Goal: Task Accomplishment & Management: Use online tool/utility

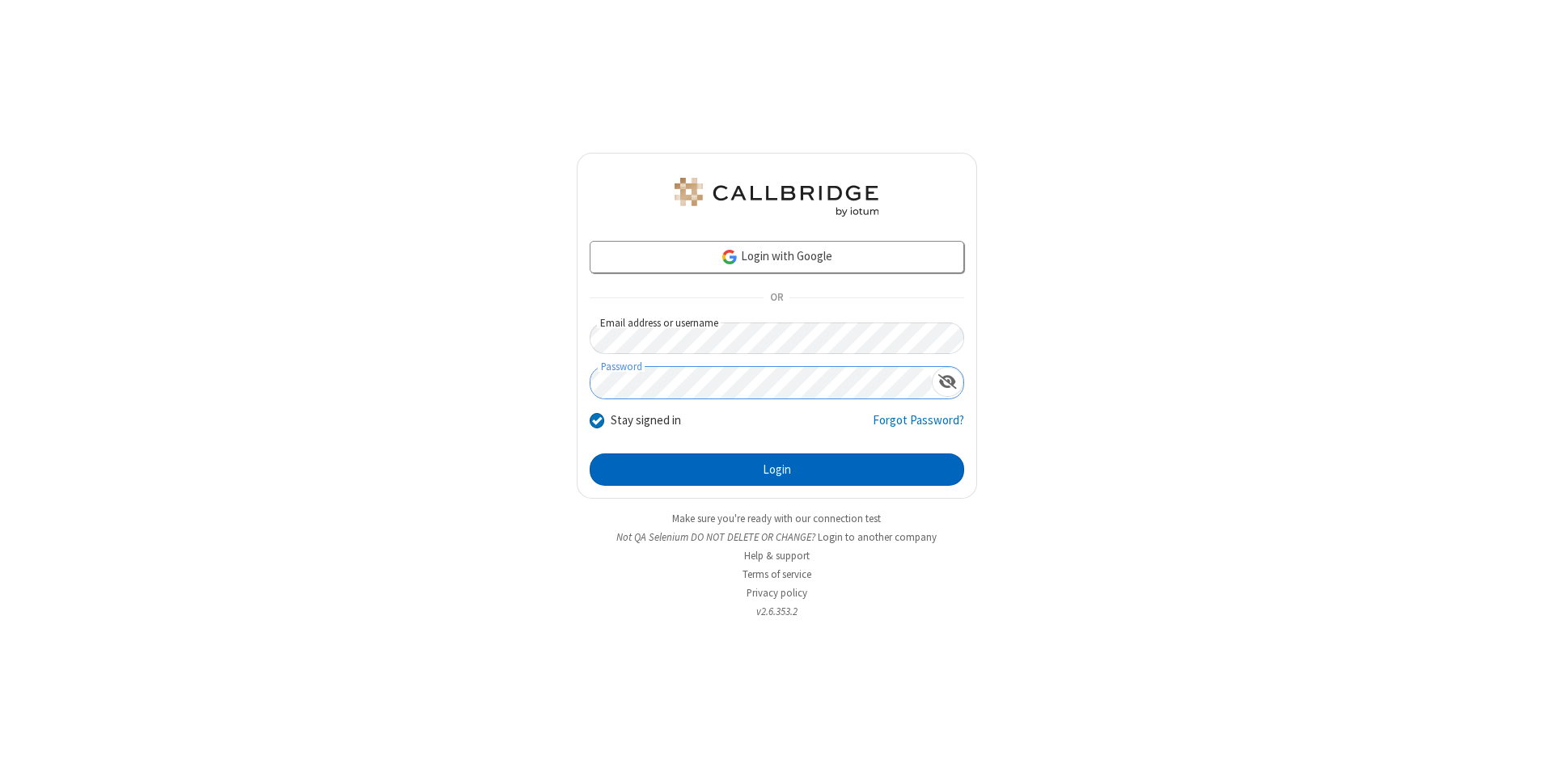
click at [776, 470] on button "Login" at bounding box center [776, 469] width 374 height 32
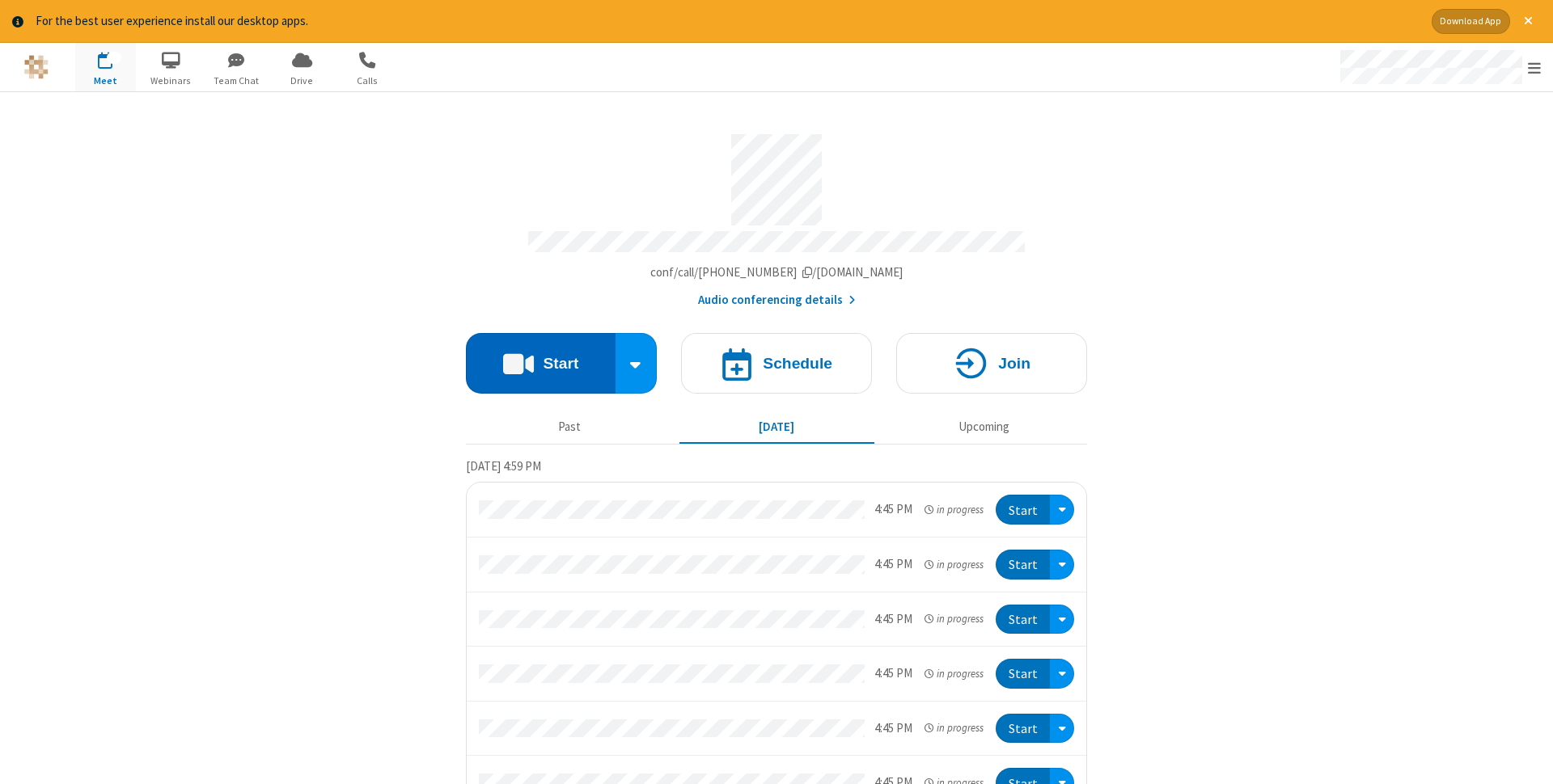
click at [541, 358] on button "Start" at bounding box center [541, 364] width 150 height 61
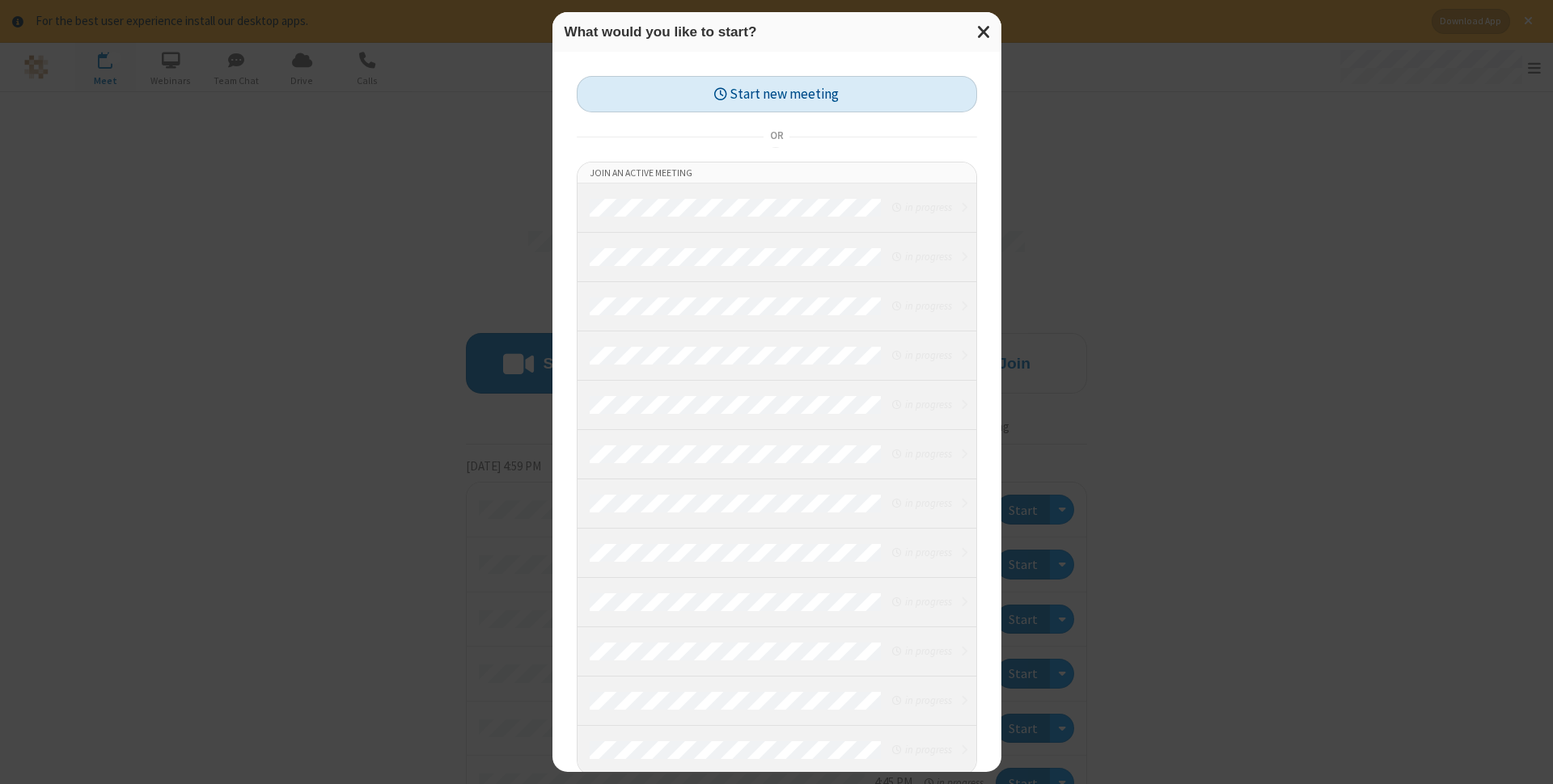
click at [776, 94] on button "Start new meeting" at bounding box center [777, 94] width 400 height 37
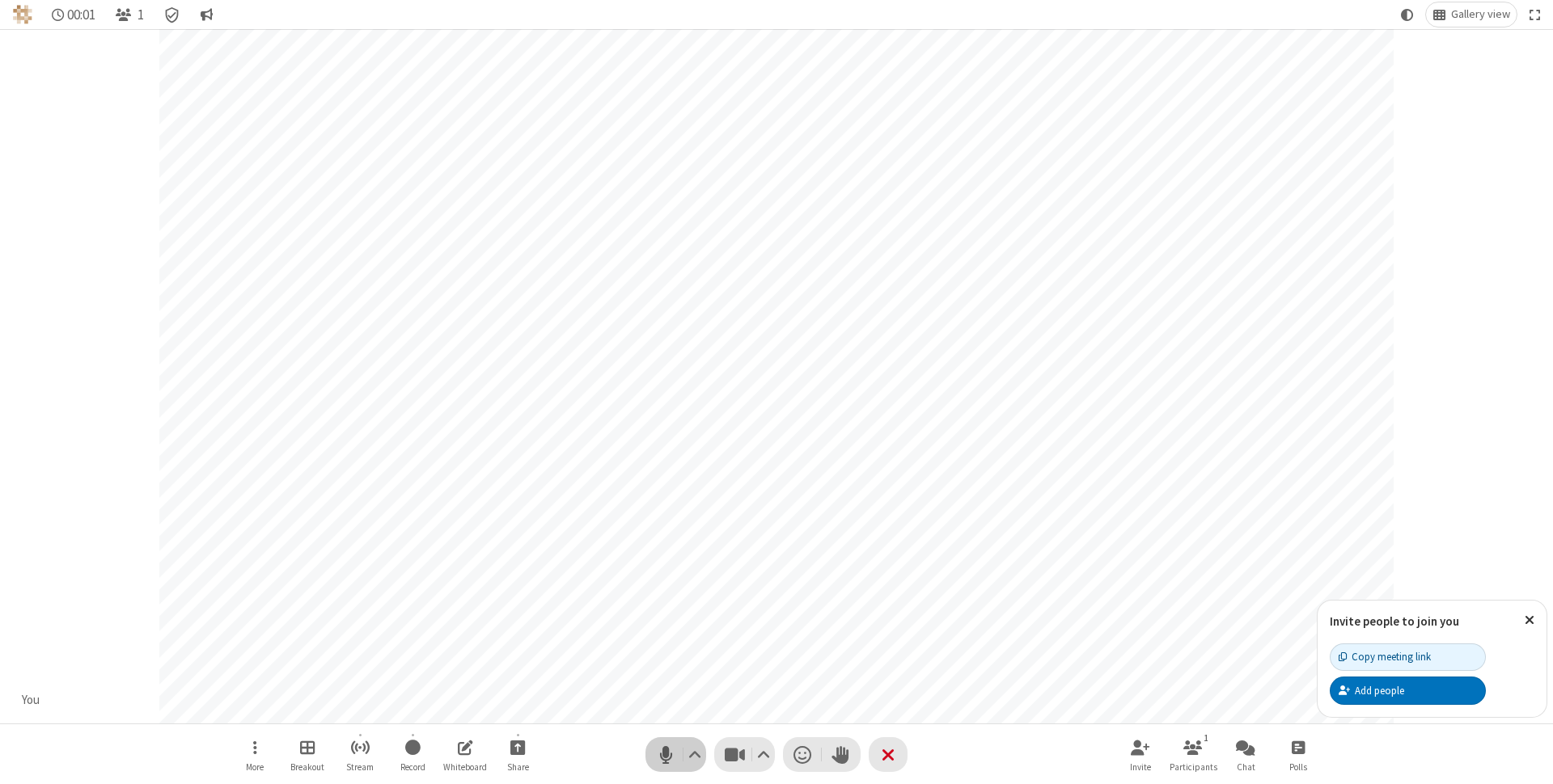
click at [666, 754] on span "Mute (⌘+Shift+A)" at bounding box center [666, 754] width 24 height 23
click at [666, 754] on span "Unmute (⌘+Shift+A)" at bounding box center [666, 754] width 24 height 23
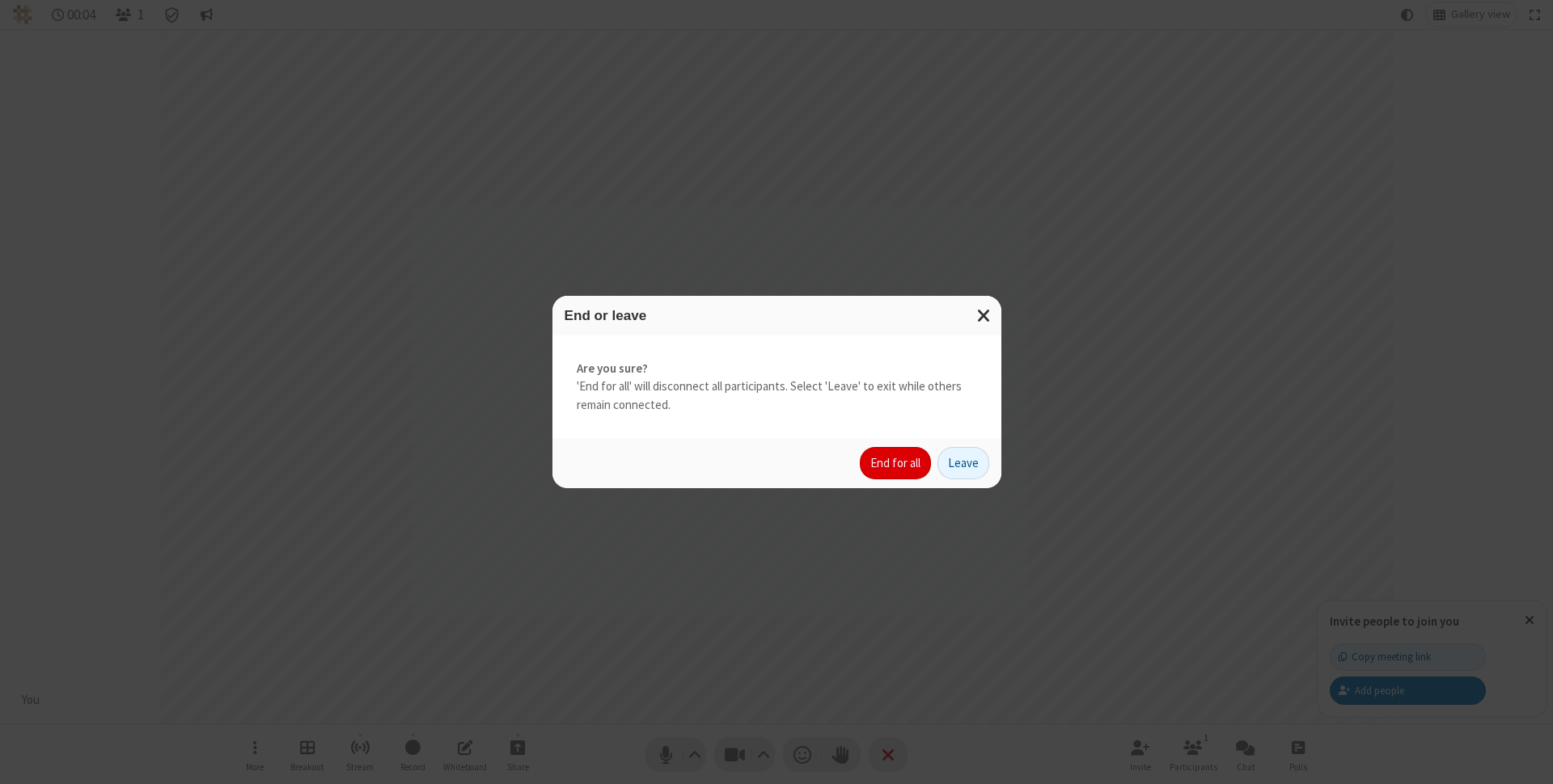
click at [897, 463] on button "End for all" at bounding box center [896, 463] width 71 height 32
